Goal: Task Accomplishment & Management: Complete application form

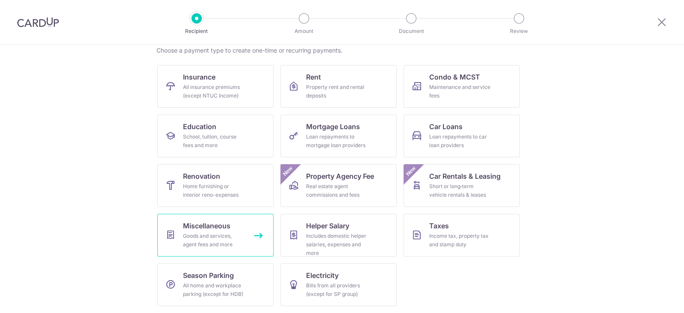
click at [244, 242] on link "Miscellaneous Goods and services, agent fees and more" at bounding box center [215, 235] width 116 height 43
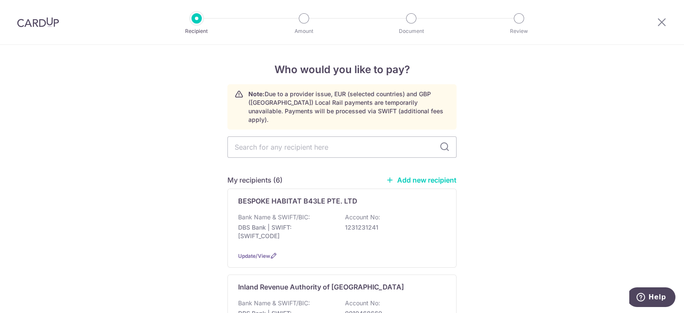
click at [430, 176] on link "Add new recipient" at bounding box center [421, 180] width 70 height 9
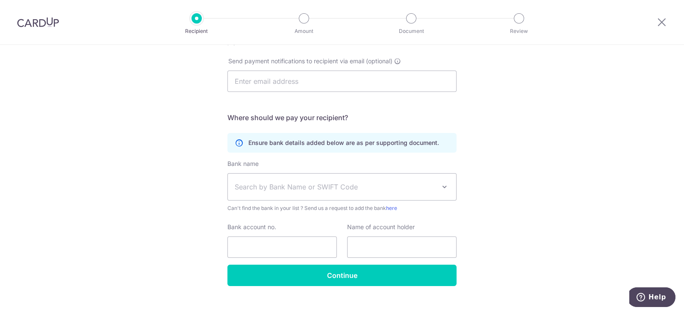
scroll to position [261, 0]
